Goal: Task Accomplishment & Management: Complete application form

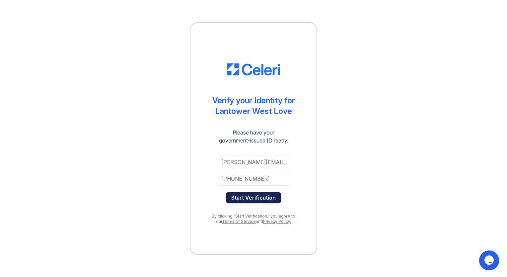
click at [257, 195] on button "Start Verification" at bounding box center [253, 197] width 55 height 11
